Goal: Task Accomplishment & Management: Manage account settings

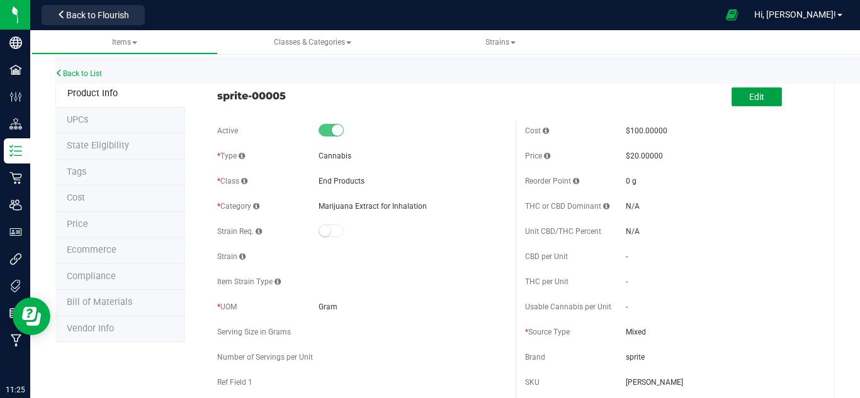
click at [627, 94] on span "Edit" at bounding box center [756, 97] width 15 height 10
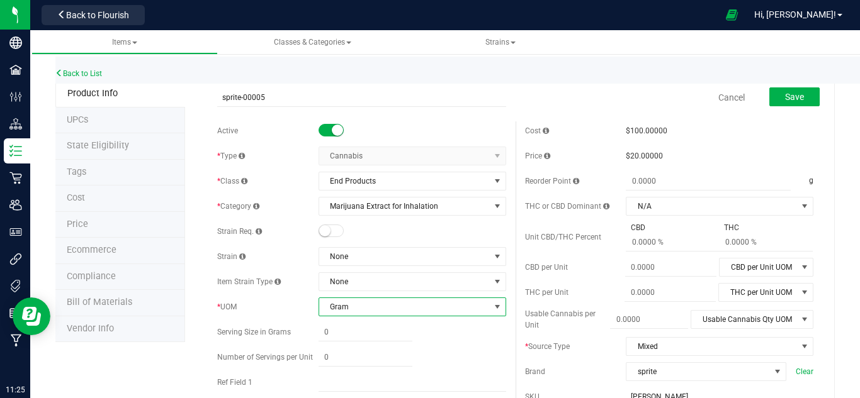
click at [379, 305] on span "Gram" at bounding box center [404, 307] width 171 height 18
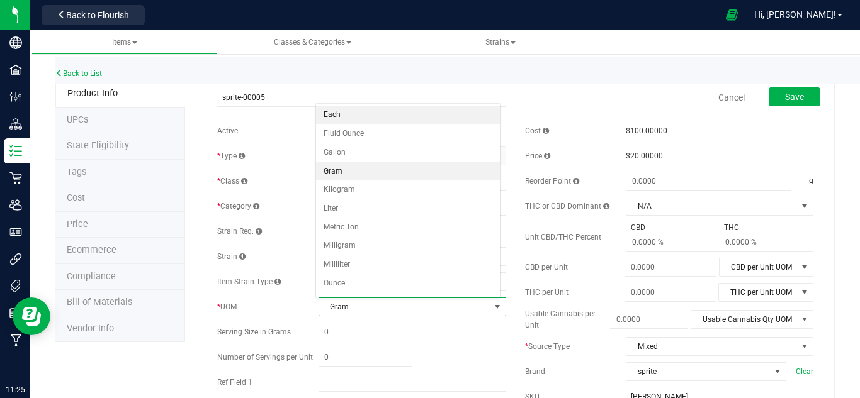
click at [355, 111] on li "Each" at bounding box center [408, 115] width 184 height 19
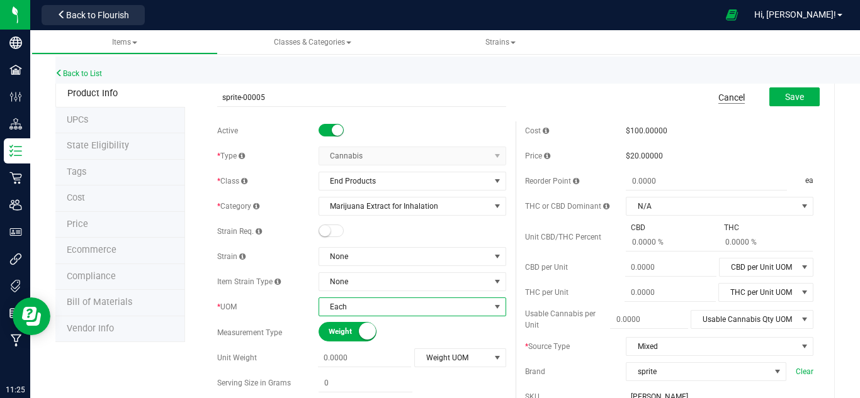
click at [627, 101] on link "Cancel" at bounding box center [731, 97] width 26 height 13
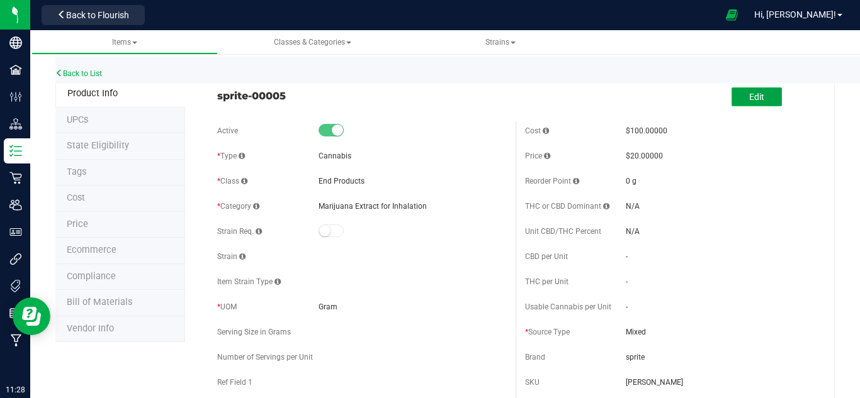
click at [627, 98] on span "Edit" at bounding box center [756, 97] width 15 height 10
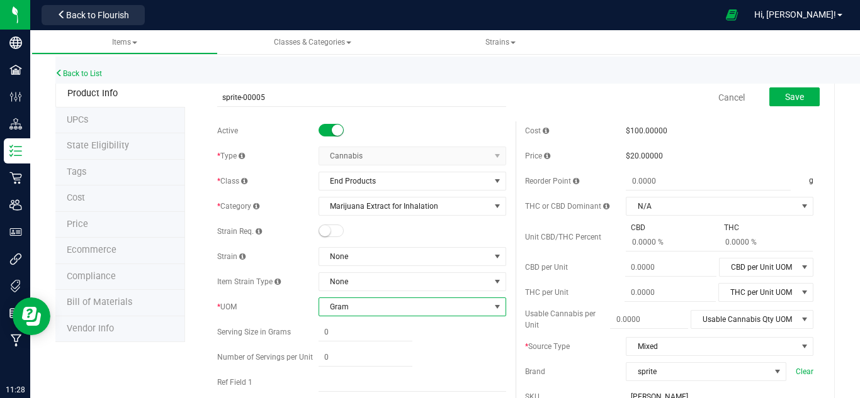
click at [449, 309] on span "Gram" at bounding box center [404, 307] width 171 height 18
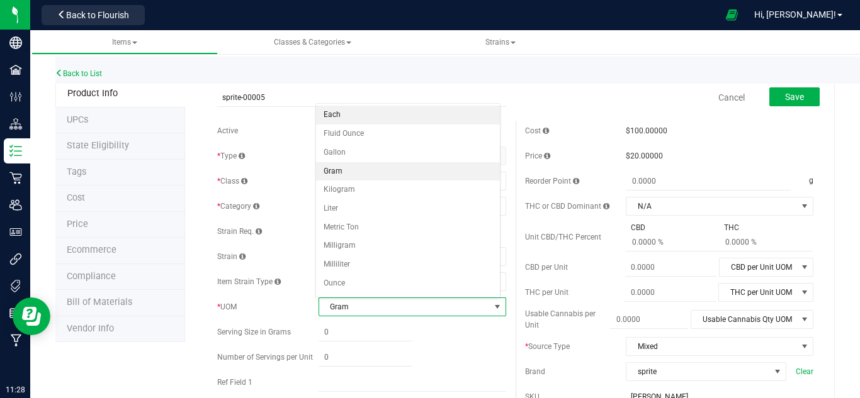
click at [435, 117] on li "Each" at bounding box center [408, 115] width 184 height 19
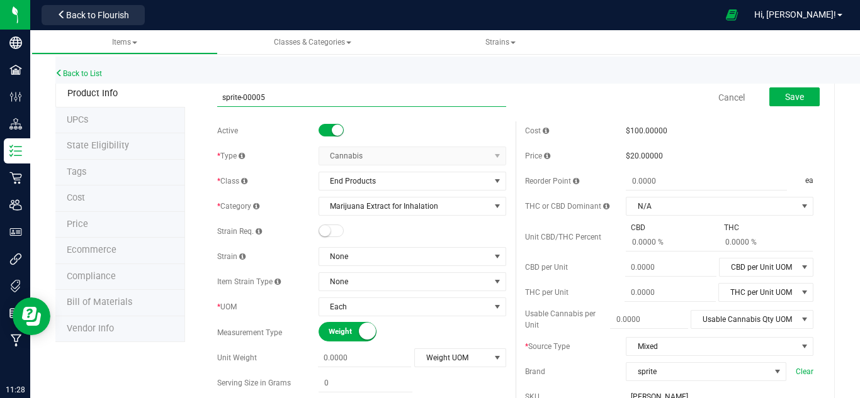
click at [412, 99] on input "sprite-00005" at bounding box center [361, 97] width 288 height 19
click at [232, 99] on input "sprite TEST 001" at bounding box center [361, 97] width 288 height 19
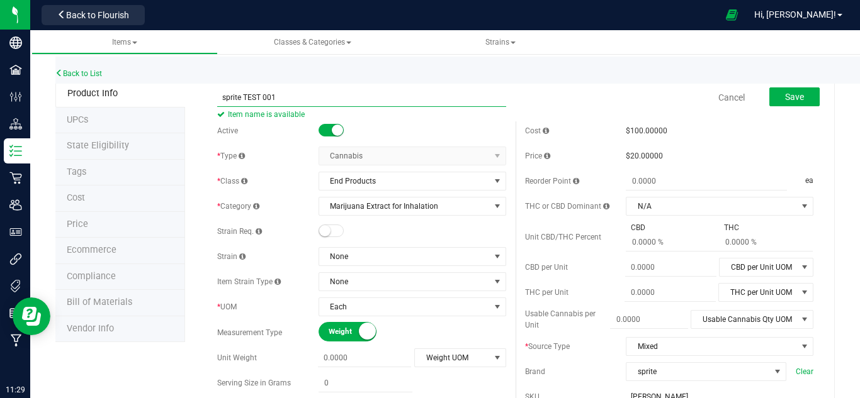
click at [232, 99] on input "sprite TEST 001" at bounding box center [361, 97] width 288 height 19
type input "SPRITE TEST 001"
click at [592, 72] on div "Back to List" at bounding box center [485, 70] width 860 height 27
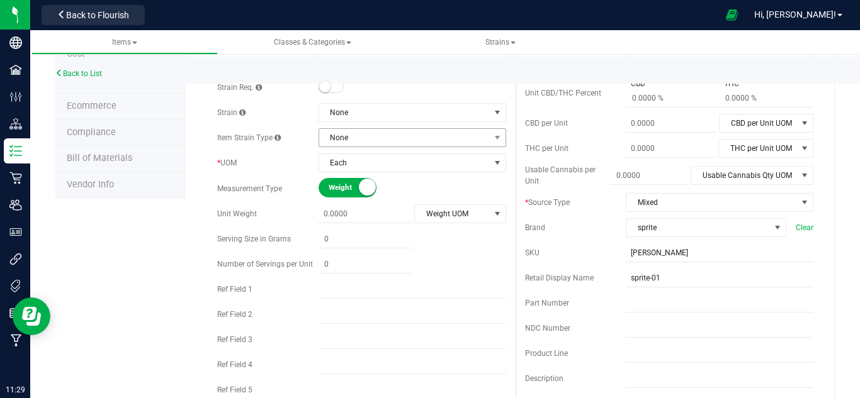
scroll to position [145, 0]
click at [627, 235] on span "sprite" at bounding box center [698, 227] width 144 height 18
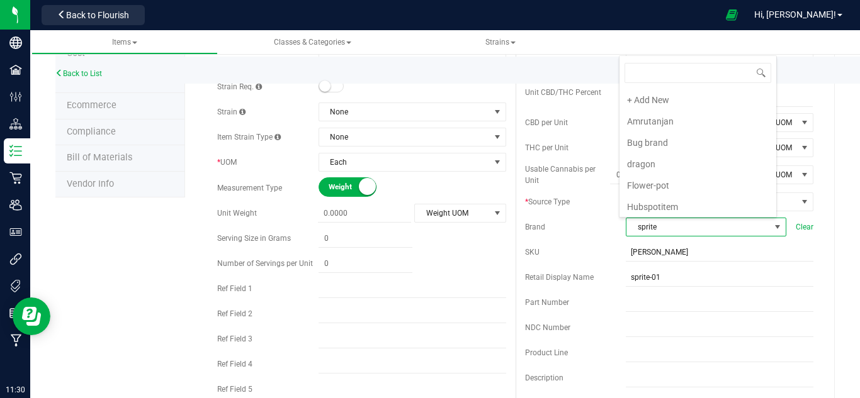
scroll to position [19, 155]
click at [627, 235] on span "sprite" at bounding box center [698, 227] width 144 height 18
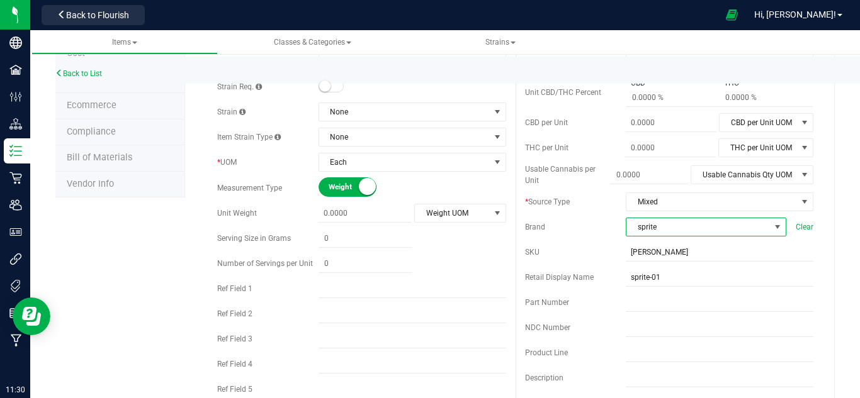
click at [627, 235] on span "sprite" at bounding box center [698, 227] width 144 height 18
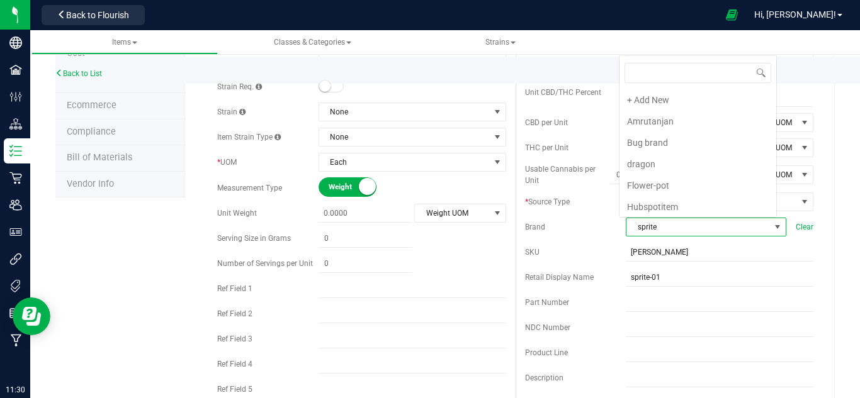
scroll to position [152, 0]
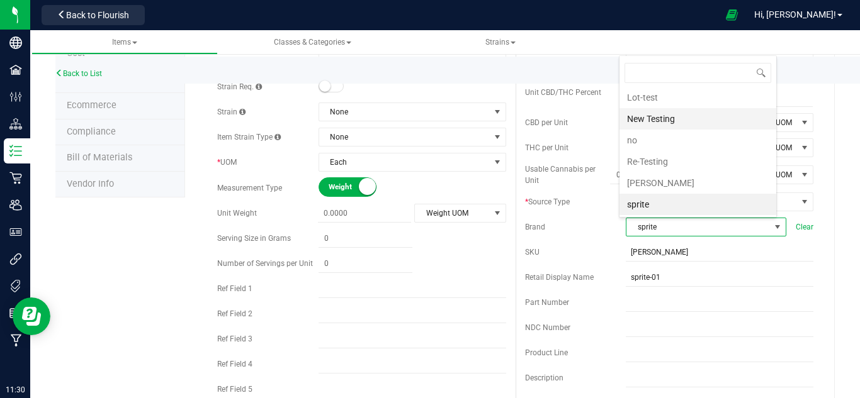
click at [627, 115] on li "New Testing" at bounding box center [697, 118] width 157 height 21
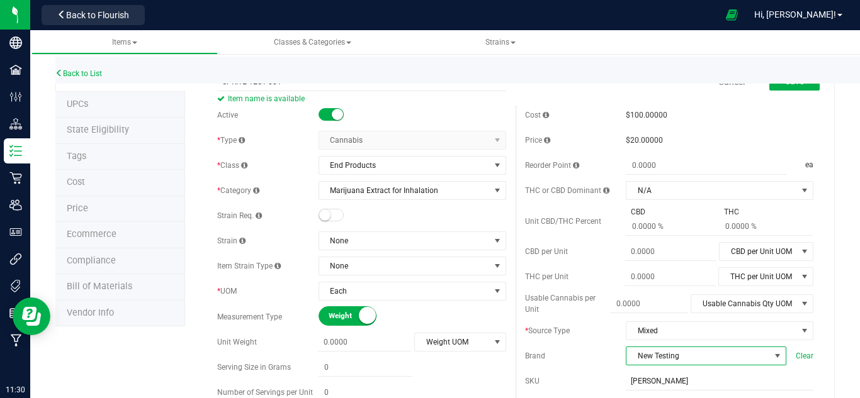
scroll to position [0, 0]
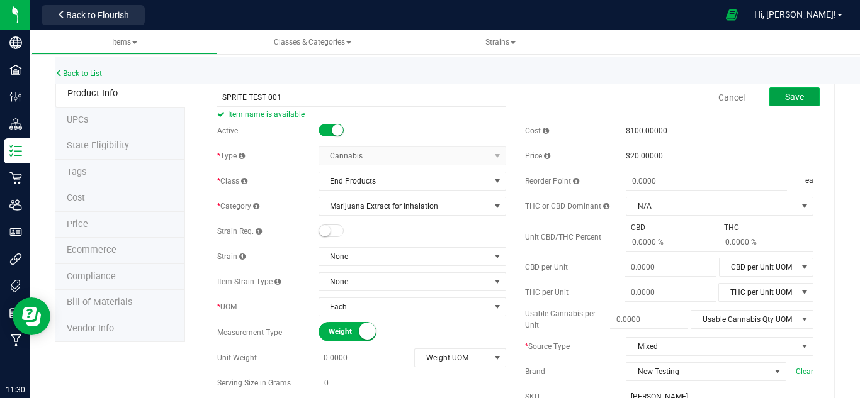
click at [627, 97] on button "Save" at bounding box center [794, 97] width 50 height 19
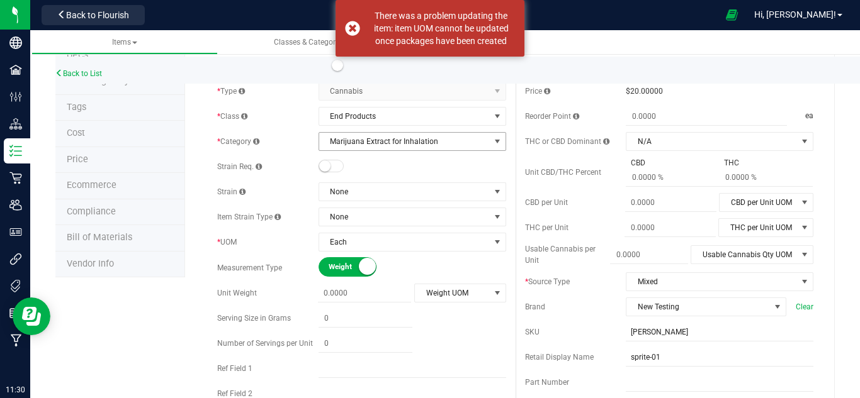
scroll to position [68, 0]
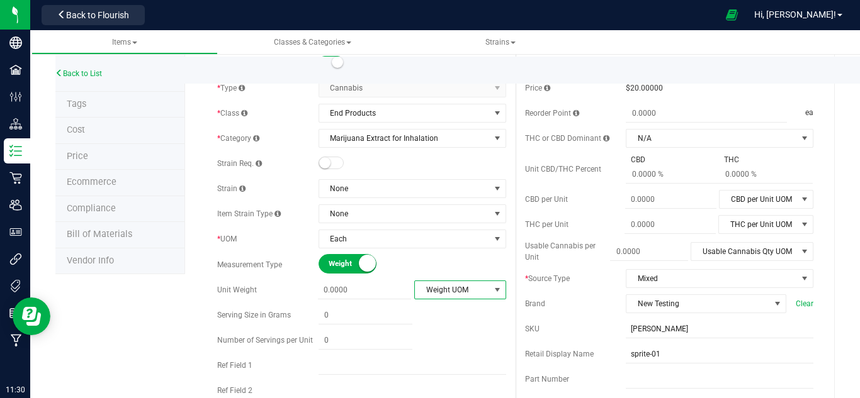
click at [425, 290] on span "Weight UOM" at bounding box center [452, 290] width 75 height 18
click at [391, 251] on div "Active * Type Cannabis Select type Cannabis Non-Inventory Raw Materials Supplie…" at bounding box center [361, 268] width 307 height 429
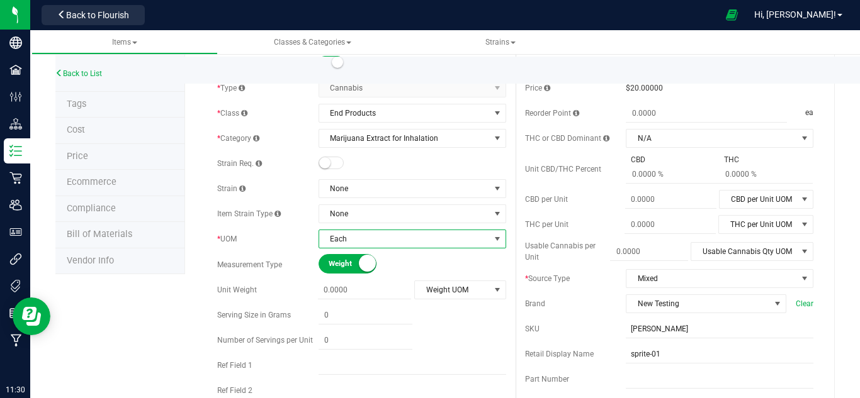
click at [391, 242] on span "Each" at bounding box center [404, 239] width 171 height 18
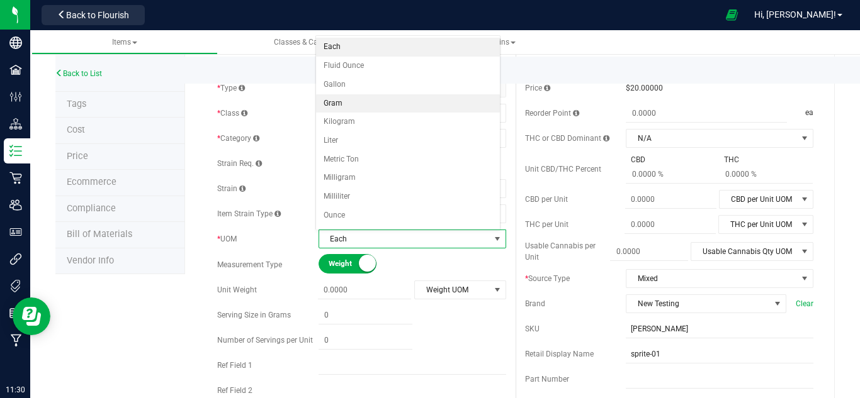
click at [378, 103] on li "Gram" at bounding box center [408, 103] width 184 height 19
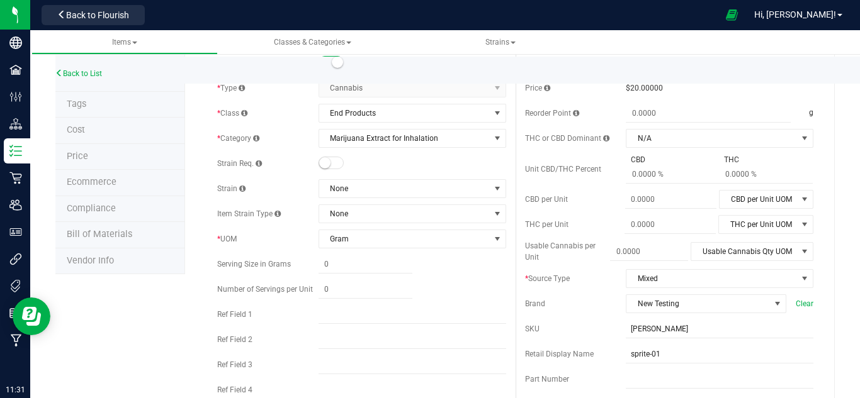
click at [478, 258] on div at bounding box center [413, 265] width 188 height 18
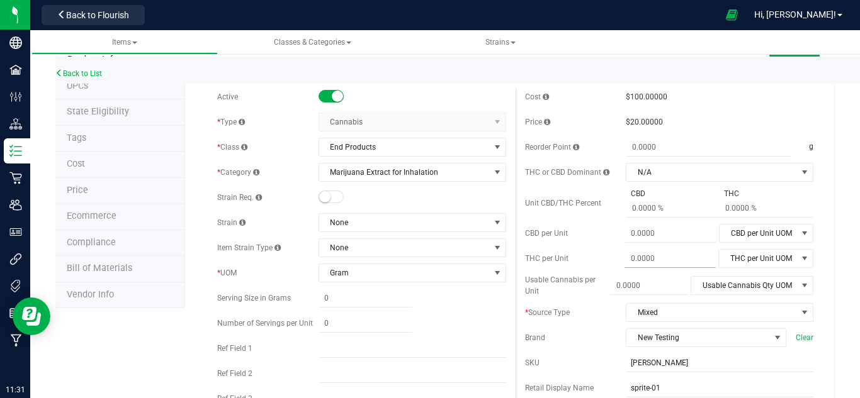
scroll to position [0, 0]
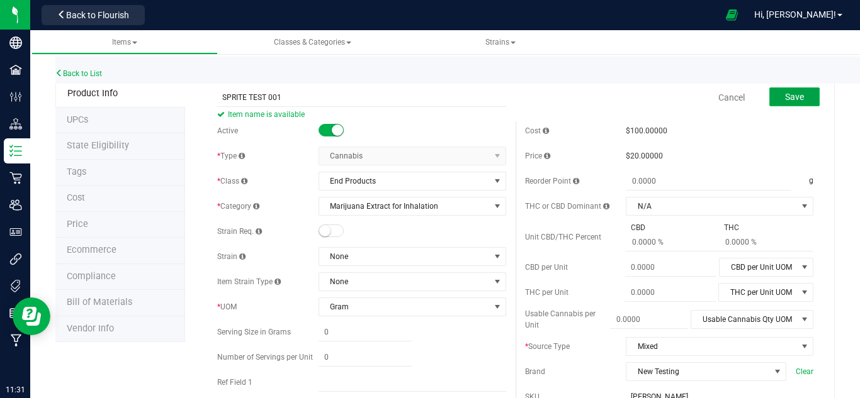
click at [627, 103] on button "Save" at bounding box center [794, 97] width 50 height 19
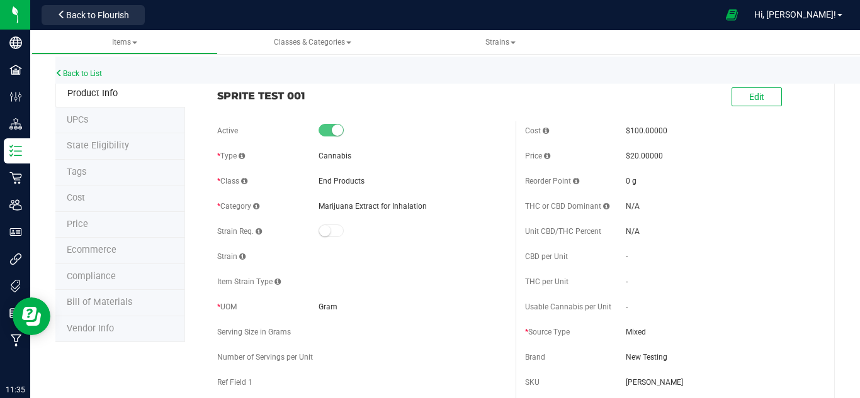
click at [74, 78] on div "Back to List" at bounding box center [485, 70] width 860 height 27
click at [80, 69] on div "Back to List" at bounding box center [485, 70] width 860 height 27
click at [96, 75] on link "Back to List" at bounding box center [78, 73] width 47 height 9
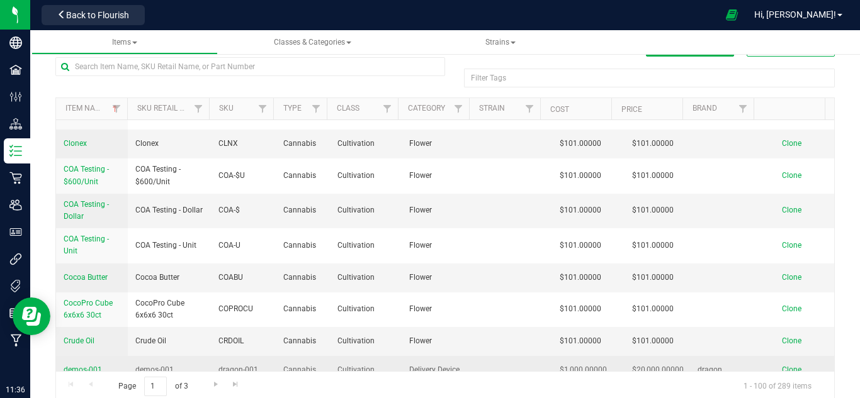
scroll to position [47, 0]
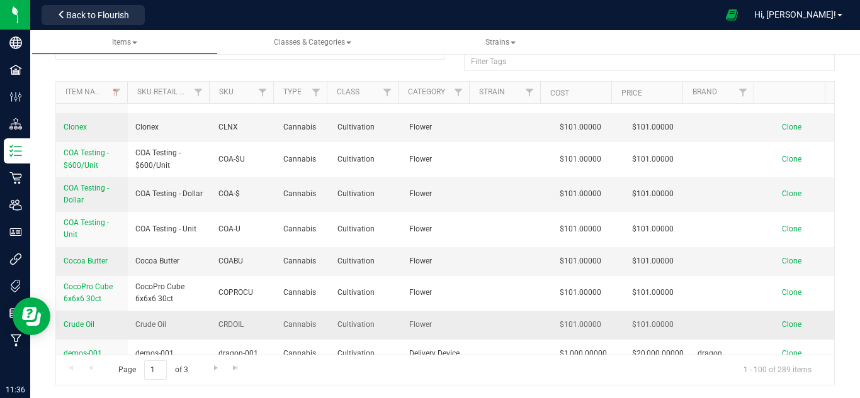
click at [78, 320] on span "Crude Oil" at bounding box center [79, 324] width 31 height 9
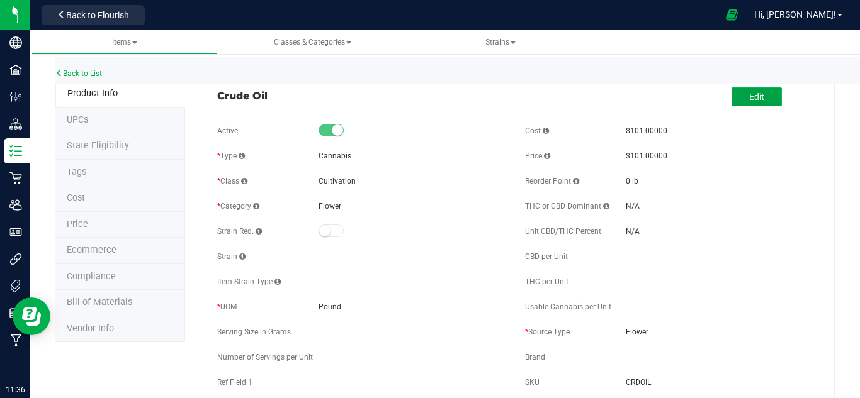
click at [627, 94] on button "Edit" at bounding box center [757, 97] width 50 height 19
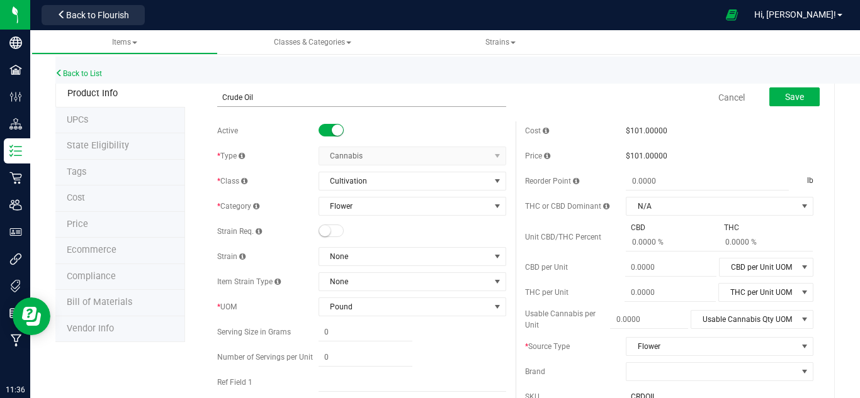
click at [272, 99] on input "Crude Oil" at bounding box center [361, 97] width 288 height 19
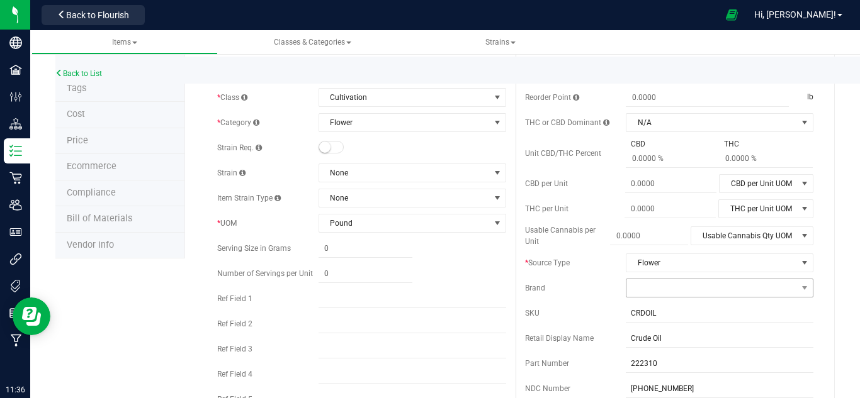
type input "Blossom"
click at [627, 290] on span at bounding box center [711, 289] width 171 height 18
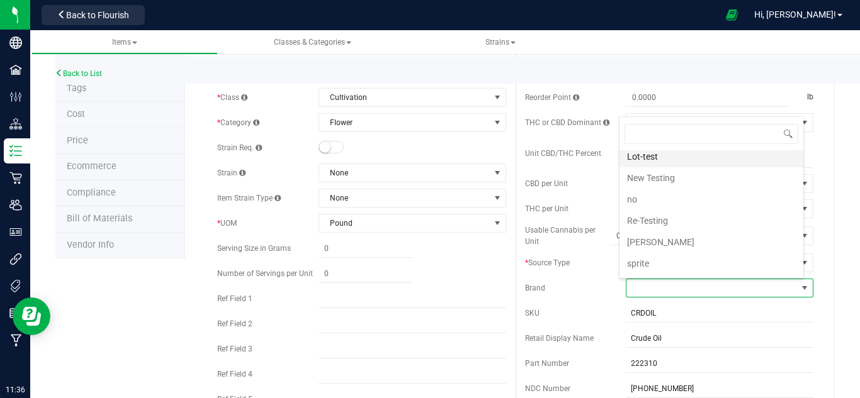
scroll to position [238, 0]
click at [627, 245] on li "Testing" at bounding box center [711, 244] width 184 height 21
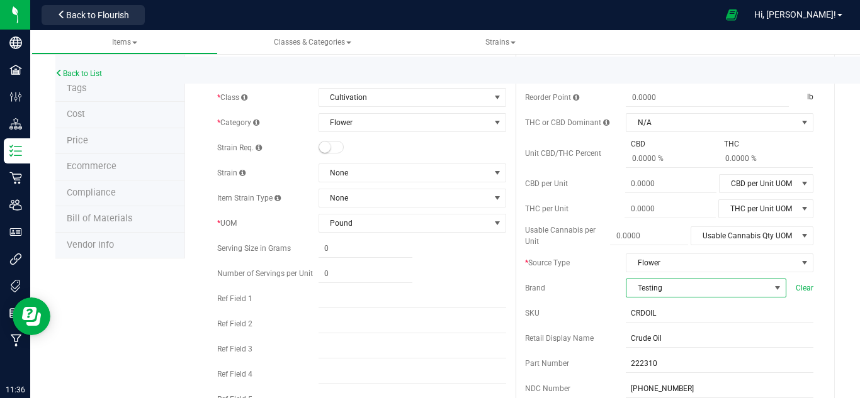
click at [627, 287] on span "Testing" at bounding box center [698, 289] width 144 height 18
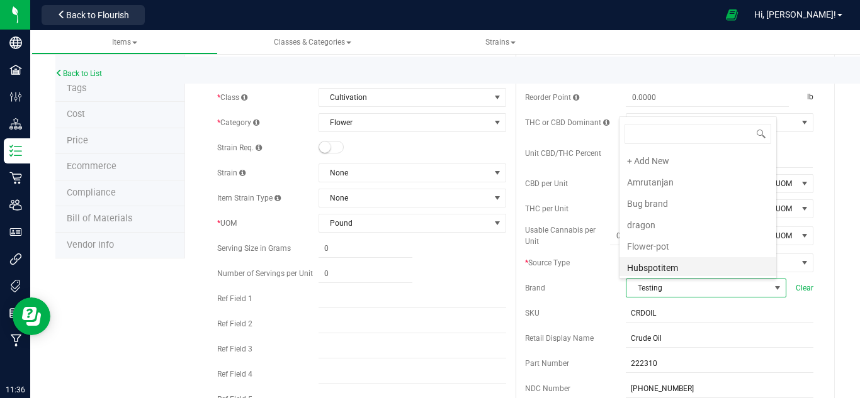
scroll to position [84, 0]
click at [627, 244] on li "New Testing" at bounding box center [697, 248] width 157 height 21
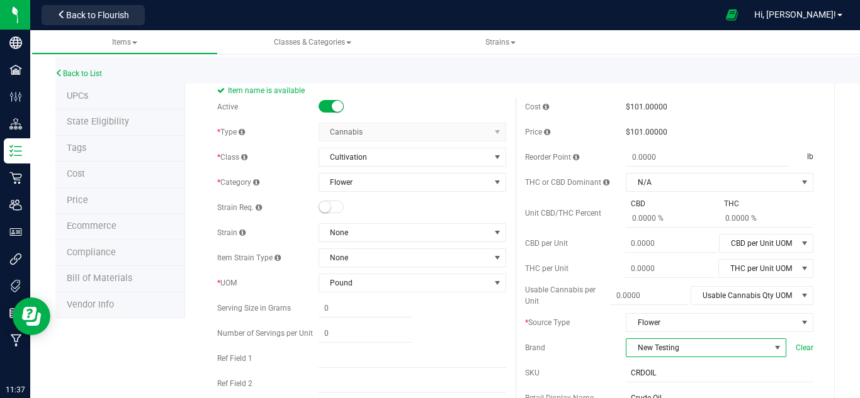
scroll to position [0, 0]
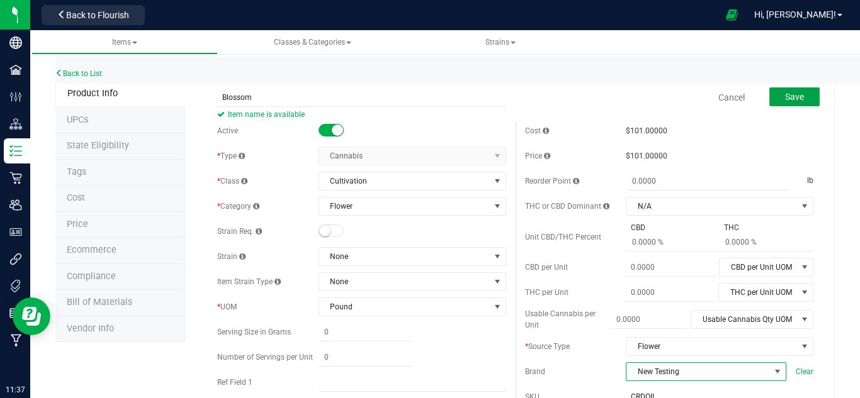
click at [627, 99] on span "Save" at bounding box center [794, 97] width 19 height 10
